Goal: Information Seeking & Learning: Learn about a topic

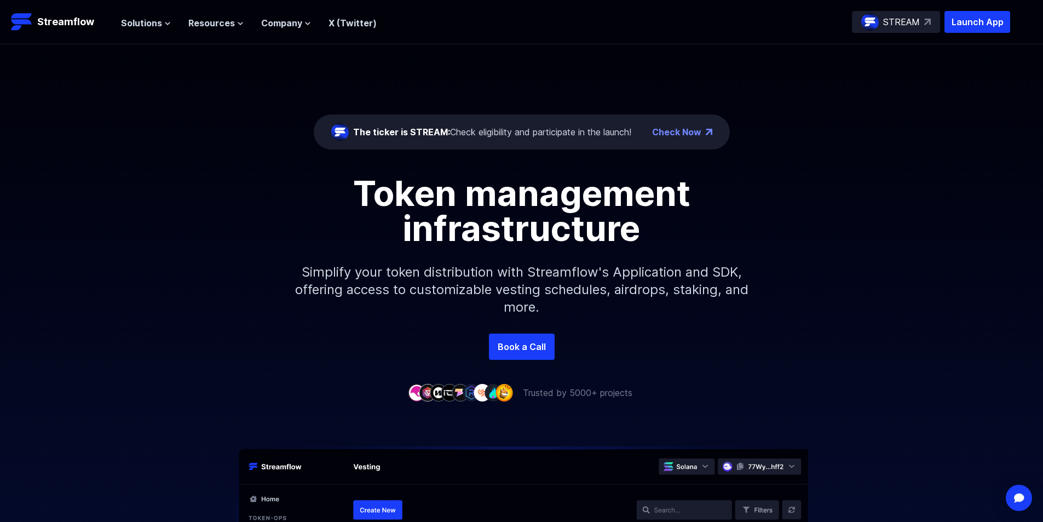
click at [143, 13] on div "Solutions Overview Streamflow features an all-in-one token distribution platfor…" at bounding box center [249, 22] width 256 height 22
click at [140, 20] on span "Solutions" at bounding box center [141, 22] width 41 height 13
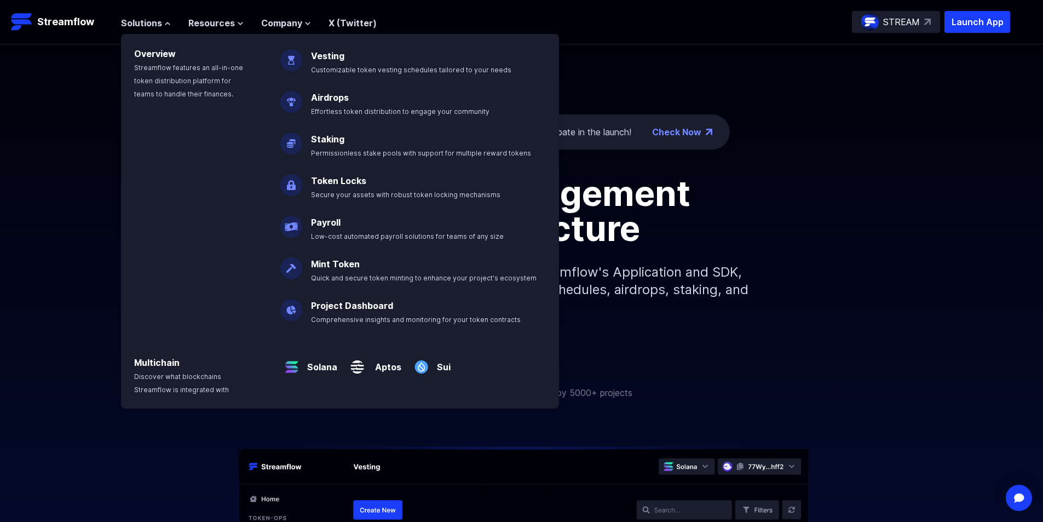
drag, startPoint x: 44, startPoint y: 108, endPoint x: 77, endPoint y: 48, distance: 68.8
click at [44, 108] on div "The ticker is STREAM: Check eligibility and participate in the launch! Check No…" at bounding box center [521, 188] width 1043 height 289
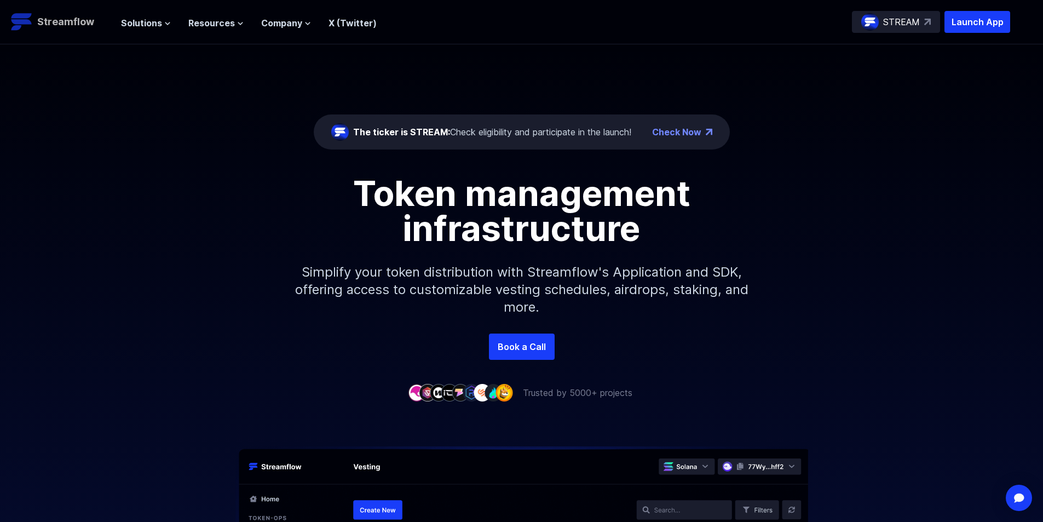
click at [72, 19] on p "Streamflow" at bounding box center [65, 21] width 57 height 15
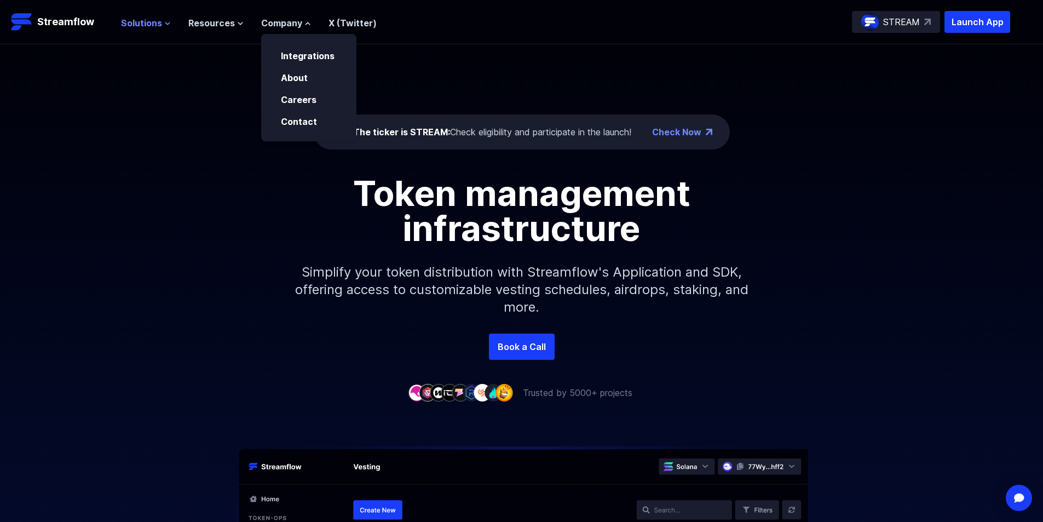
click at [146, 26] on span "Solutions" at bounding box center [141, 22] width 41 height 13
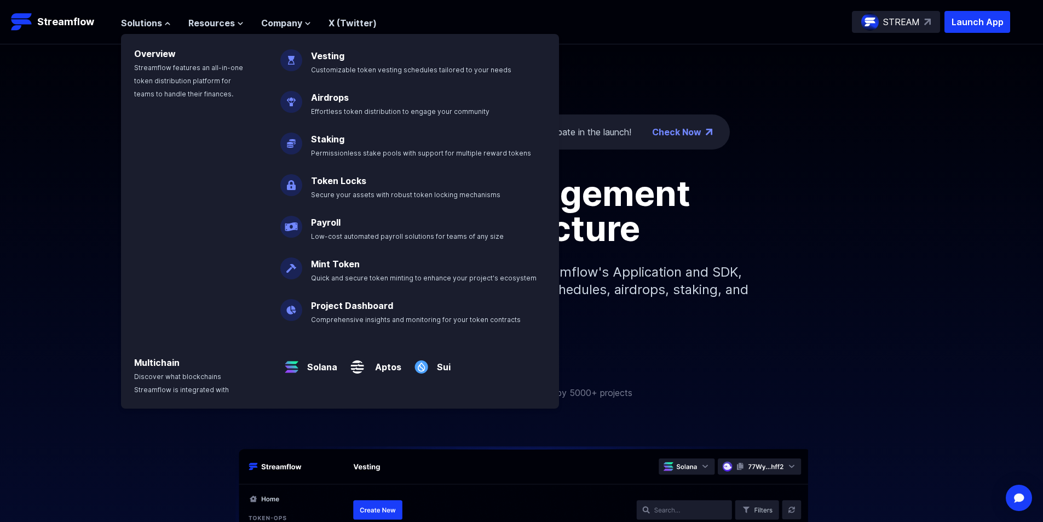
click at [61, 76] on div "The ticker is STREAM: Check eligibility and participate in the launch! Check No…" at bounding box center [521, 188] width 1043 height 289
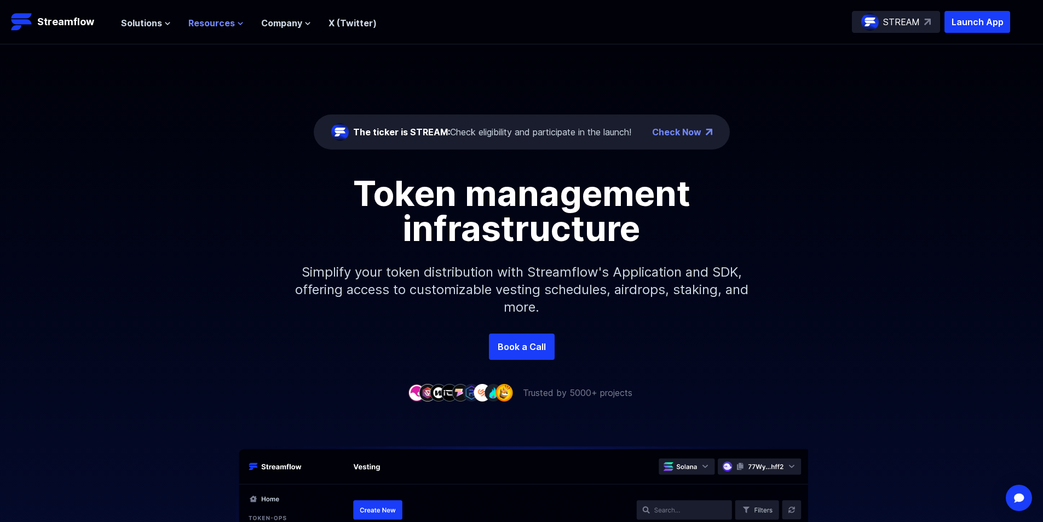
click at [192, 23] on span "Resources" at bounding box center [211, 22] width 47 height 13
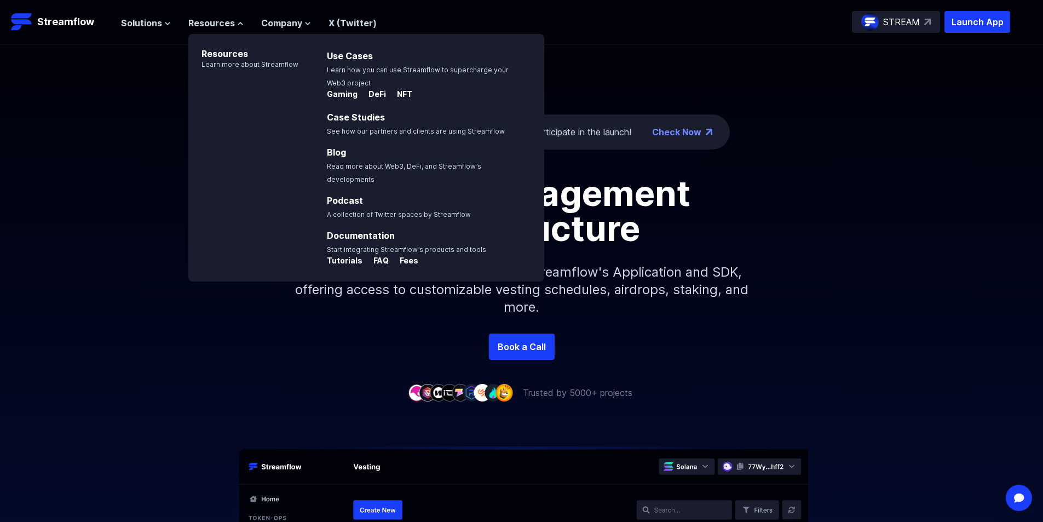
click at [92, 99] on div "The ticker is STREAM: Check eligibility and participate in the launch! Check No…" at bounding box center [521, 188] width 1043 height 289
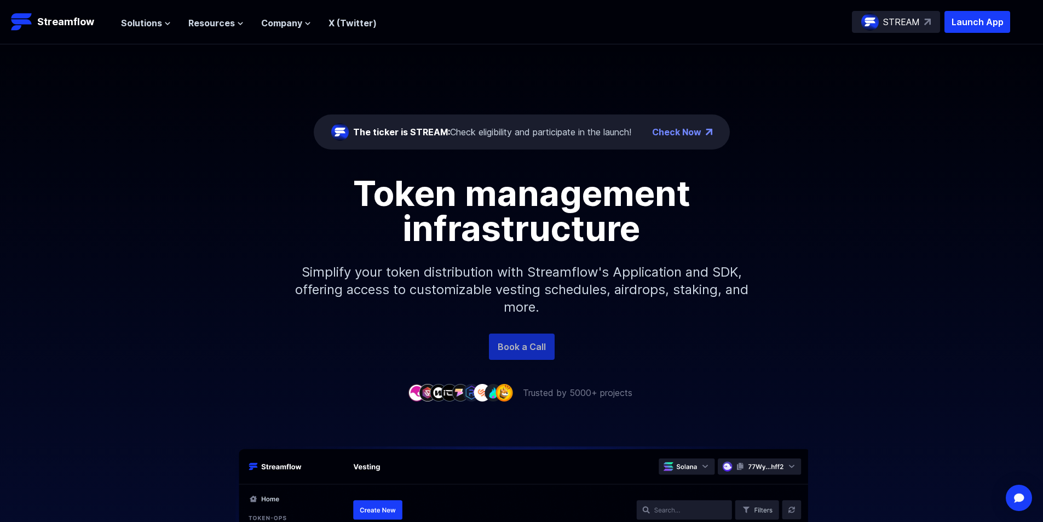
click at [521, 354] on link "Book a Call" at bounding box center [522, 346] width 66 height 26
click at [49, 22] on p "Streamflow" at bounding box center [65, 21] width 57 height 15
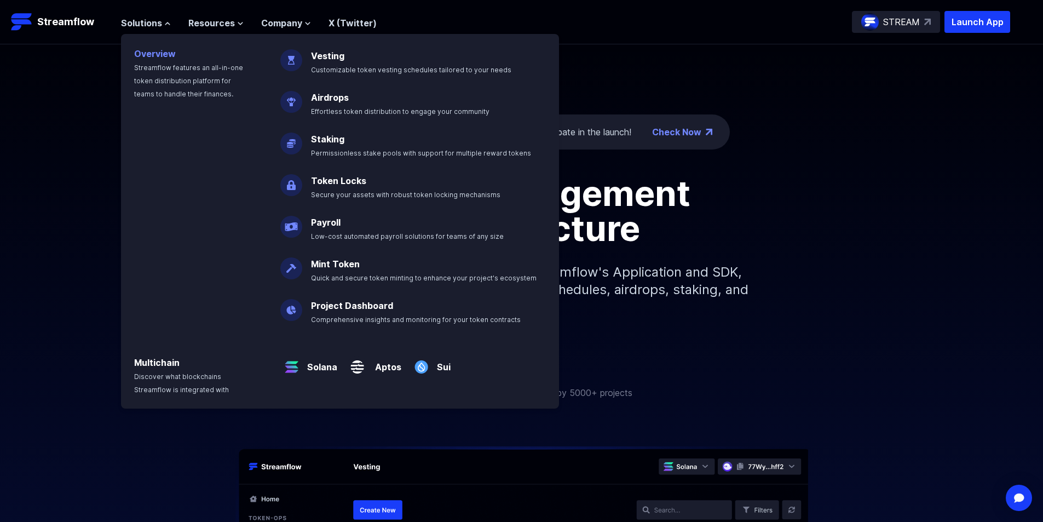
click at [153, 54] on link "Overview" at bounding box center [155, 53] width 42 height 11
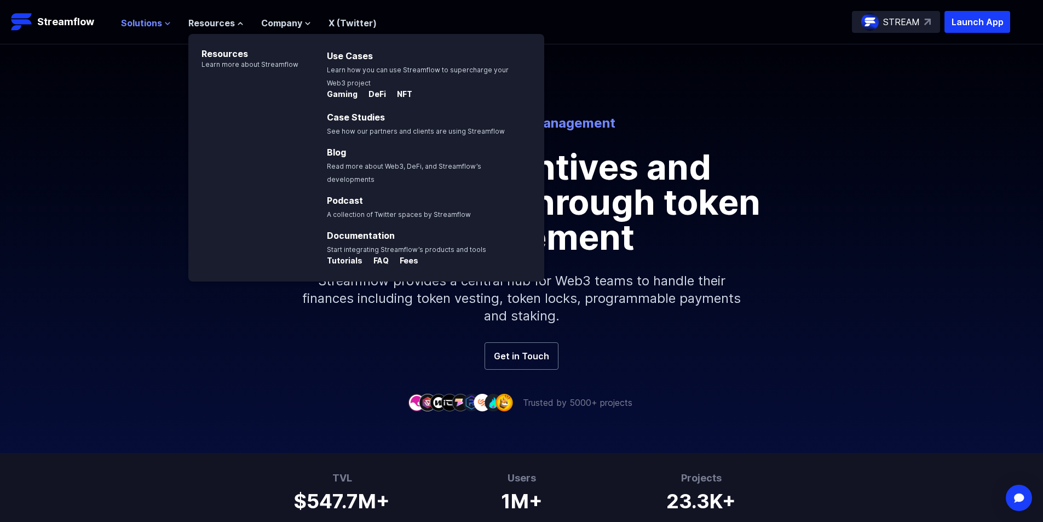
click at [147, 24] on span "Solutions" at bounding box center [141, 22] width 41 height 13
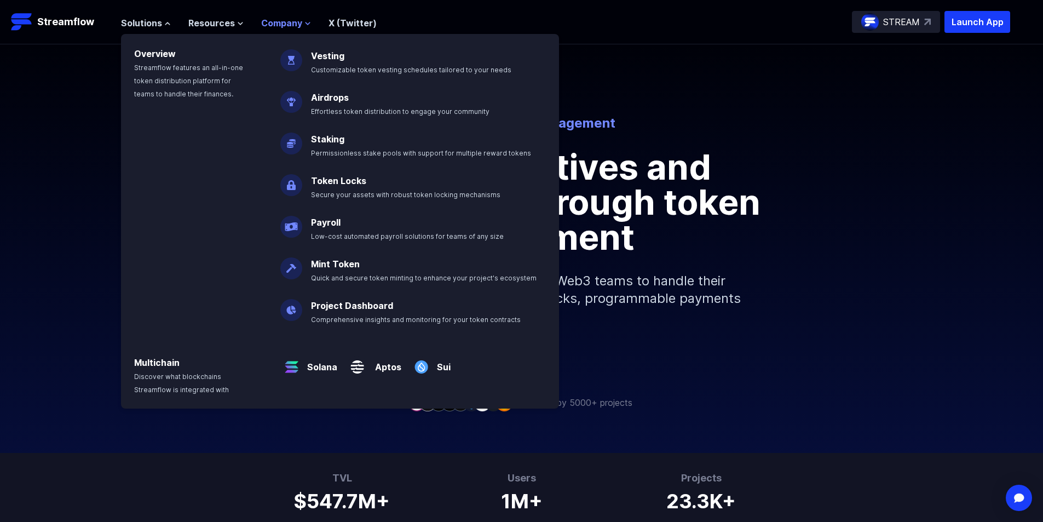
click at [273, 20] on span "Company" at bounding box center [281, 22] width 41 height 13
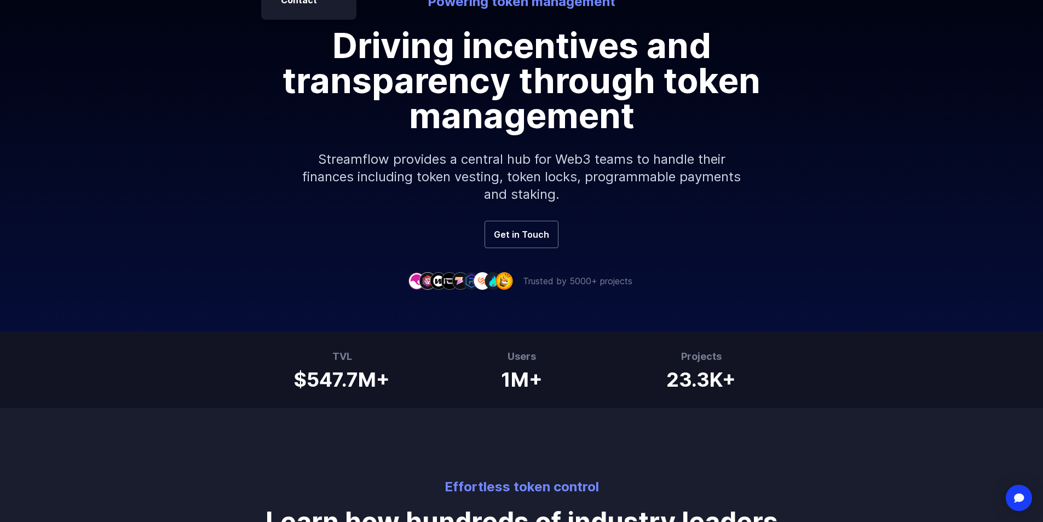
scroll to position [274, 0]
